Goal: Information Seeking & Learning: Find specific page/section

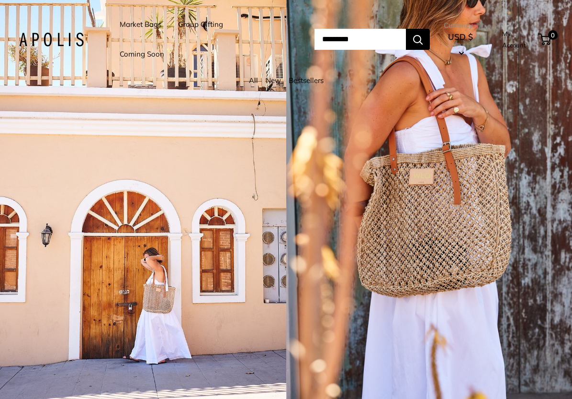
type input "**********"
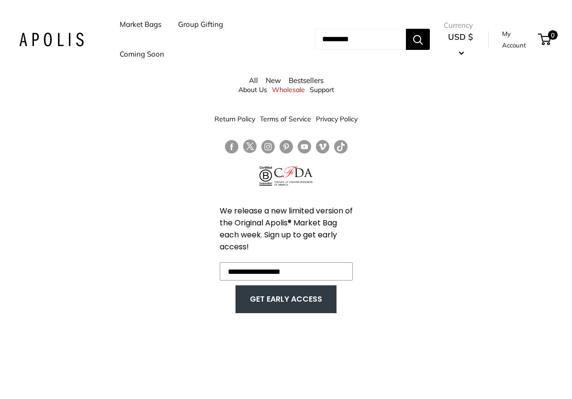
click at [253, 91] on div "All New Bestsellers" at bounding box center [286, 83] width 572 height 18
click at [251, 93] on link "About Us" at bounding box center [253, 89] width 29 height 17
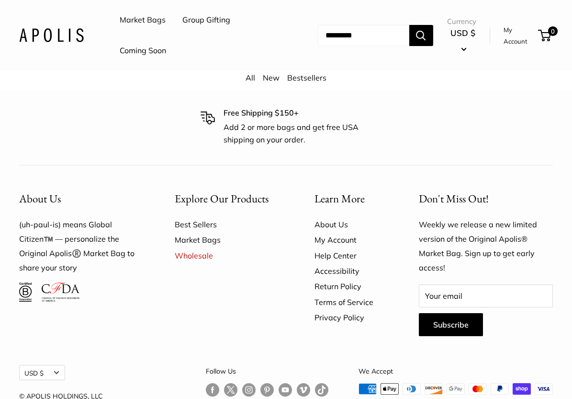
scroll to position [2511, 0]
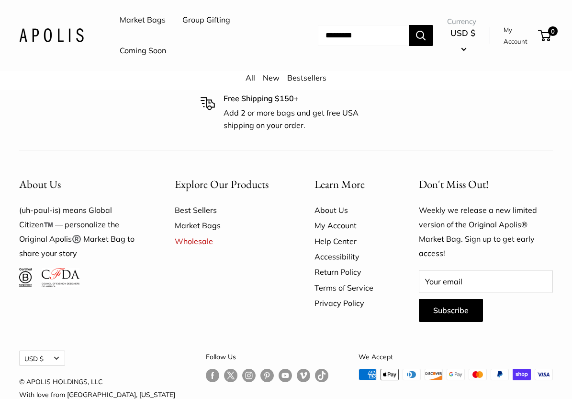
click at [348, 202] on link "About Us" at bounding box center [350, 209] width 71 height 15
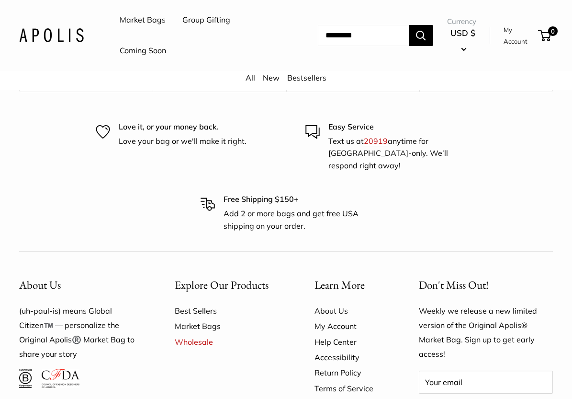
scroll to position [2511, 0]
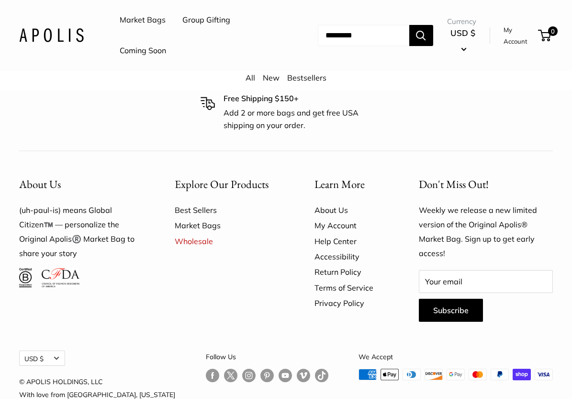
click at [26, 268] on img at bounding box center [25, 277] width 13 height 19
click at [28, 268] on img at bounding box center [25, 277] width 13 height 19
click at [329, 202] on link "About Us" at bounding box center [350, 209] width 71 height 15
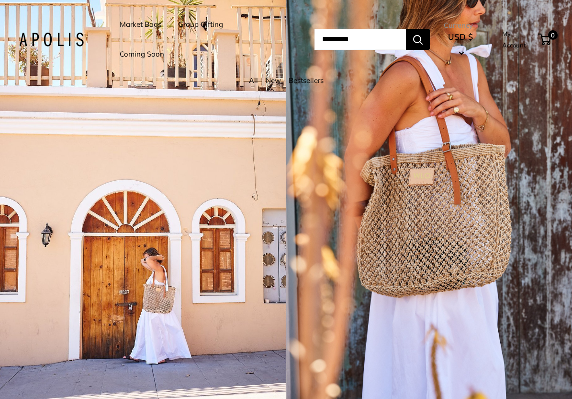
type input "**********"
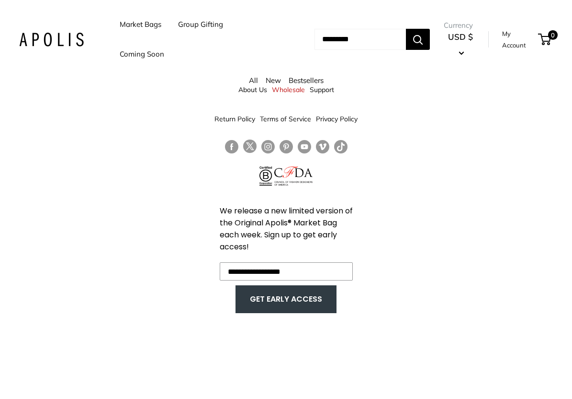
click at [332, 43] on input "Search..." at bounding box center [360, 39] width 91 height 21
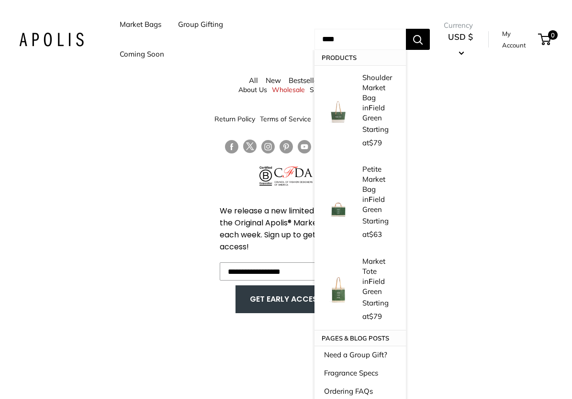
type input "****"
click at [406, 29] on button "Search" at bounding box center [418, 39] width 24 height 21
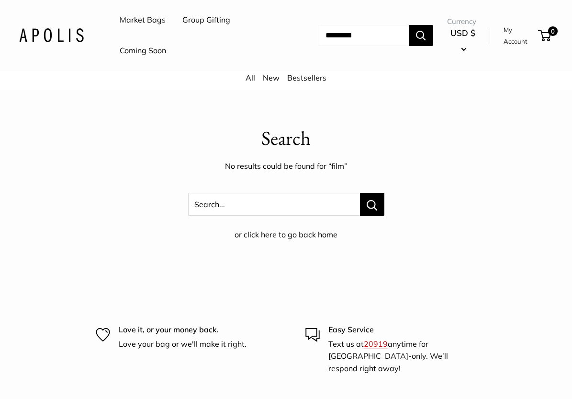
scroll to position [73, 0]
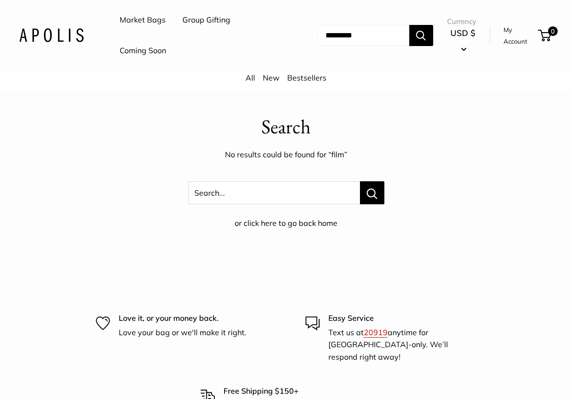
click at [206, 26] on link "Group Gifting" at bounding box center [206, 20] width 48 height 14
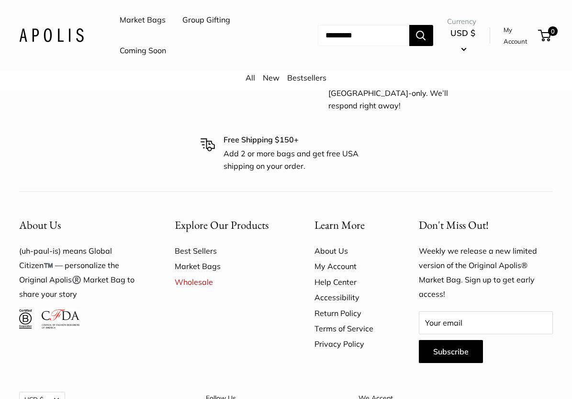
scroll to position [378, 0]
